Goal: Task Accomplishment & Management: Manage account settings

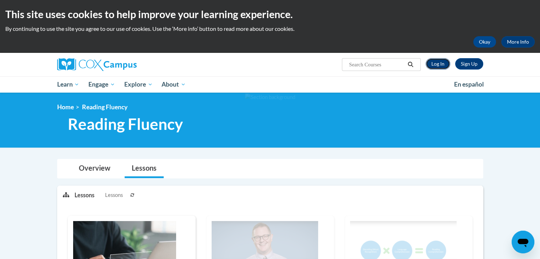
click at [441, 66] on link "Log In" at bounding box center [437, 63] width 24 height 11
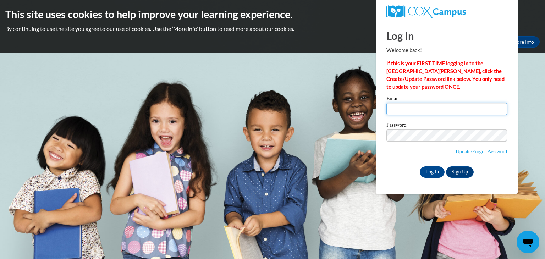
type input "hgreen6@cub.uca.edu"
click at [433, 162] on div "Password Update/Forgot Password" at bounding box center [446, 143] width 121 height 42
click at [430, 172] on input "Log In" at bounding box center [432, 171] width 25 height 11
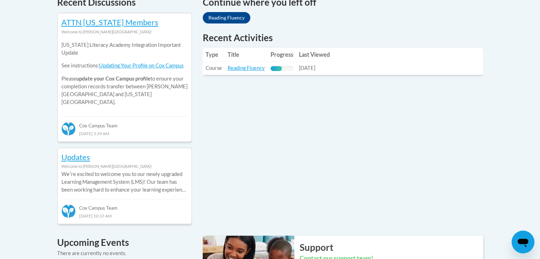
scroll to position [344, 0]
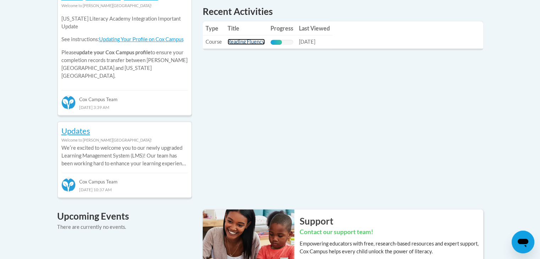
click at [253, 42] on link "Reading Fluency" at bounding box center [245, 42] width 37 height 6
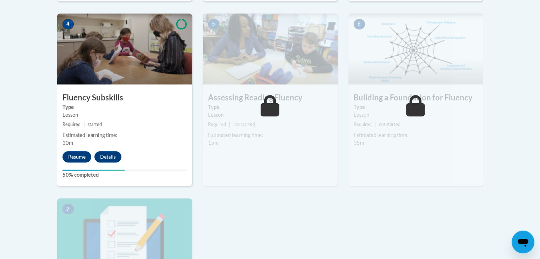
scroll to position [361, 0]
